Goal: Register for event/course

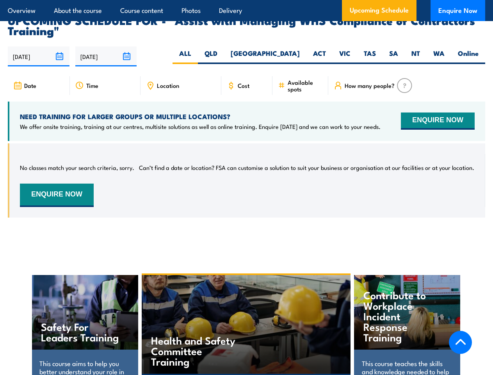
scroll to position [1221, 0]
click at [246, 0] on article "Overview About the course Course content Photos Delivery Upcoming Schedule Enqu…" at bounding box center [246, 10] width 477 height 21
click at [39, 46] on input "[DATE]" at bounding box center [39, 56] width 62 height 20
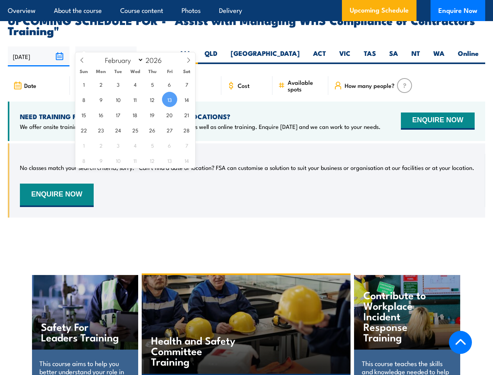
click at [106, 46] on input "[DATE]" at bounding box center [106, 56] width 62 height 20
click at [247, 317] on div "Health and Safety Committee Training" at bounding box center [246, 324] width 209 height 99
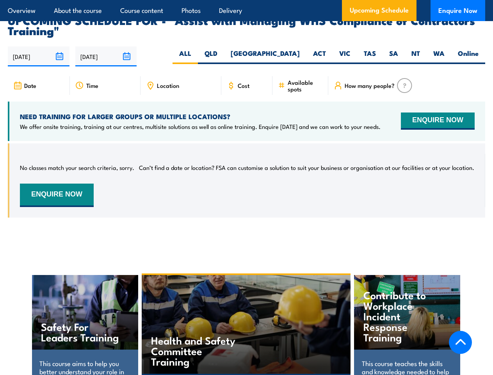
click at [246, 317] on div "Health and Safety Committee Training" at bounding box center [246, 324] width 209 height 99
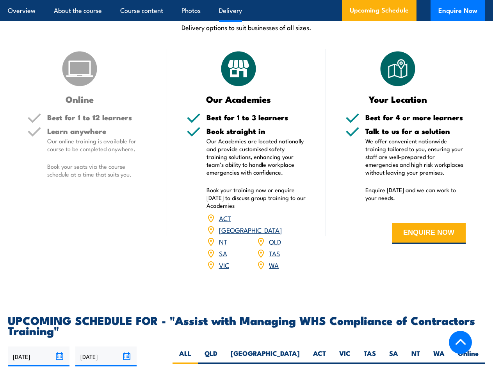
click at [246, 0] on article "Overview About the course Course content Photos Delivery Upcoming Schedule Enqu…" at bounding box center [246, 10] width 477 height 21
click at [39, 346] on input "[DATE]" at bounding box center [39, 356] width 62 height 20
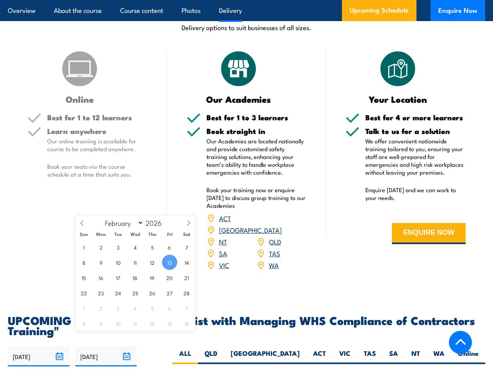
click at [106, 346] on input "[DATE]" at bounding box center [106, 356] width 62 height 20
